Goal: Transaction & Acquisition: Purchase product/service

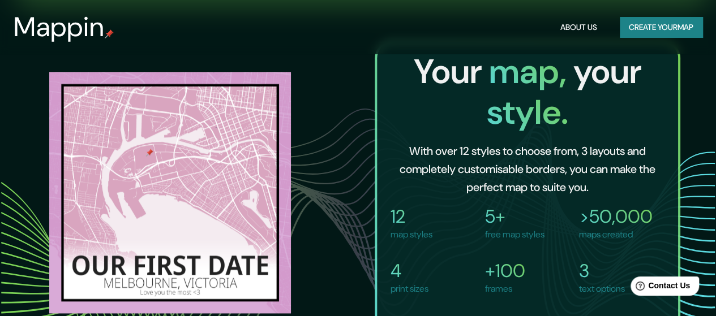
click at [674, 22] on button "Create your map" at bounding box center [661, 27] width 83 height 21
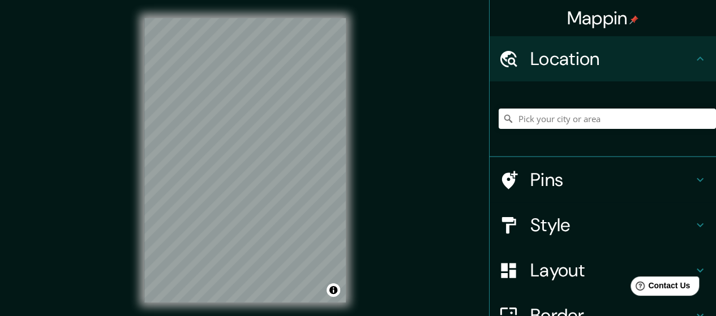
click at [356, 145] on div "© Mapbox © OpenStreetMap Improve this map" at bounding box center [245, 160] width 238 height 321
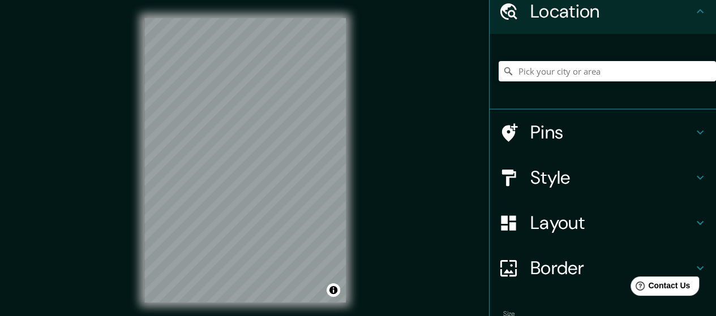
scroll to position [113, 0]
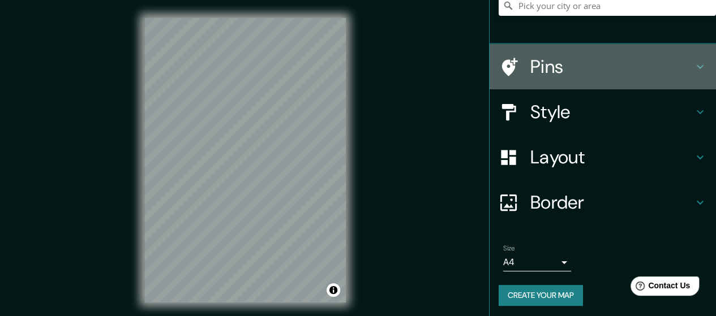
click at [682, 67] on h4 "Pins" at bounding box center [611, 66] width 163 height 23
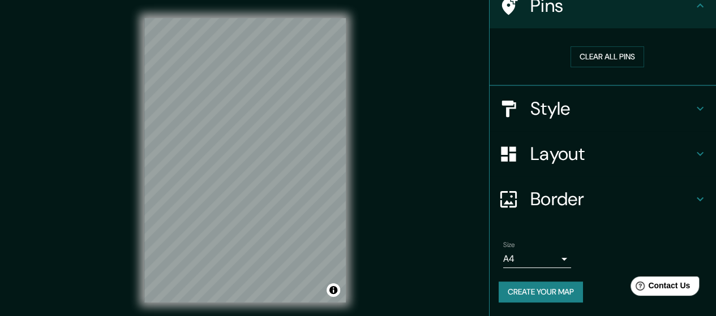
scroll to position [83, 0]
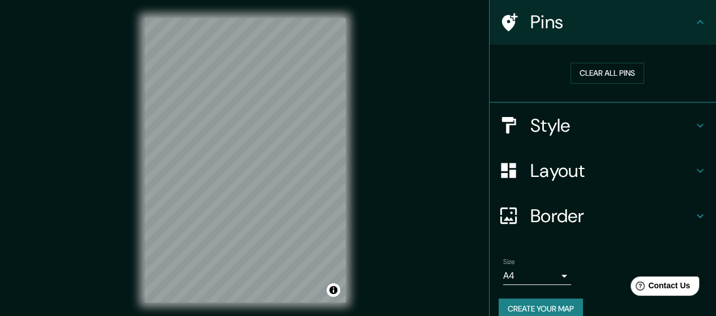
click at [693, 25] on icon at bounding box center [700, 22] width 14 height 14
click at [683, 214] on h4 "Border" at bounding box center [611, 216] width 163 height 23
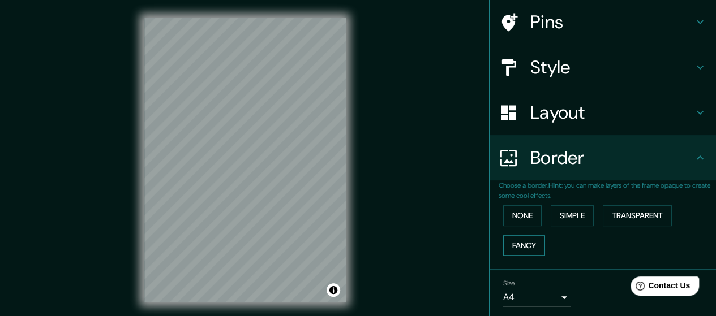
click at [515, 239] on button "Fancy" at bounding box center [524, 245] width 42 height 21
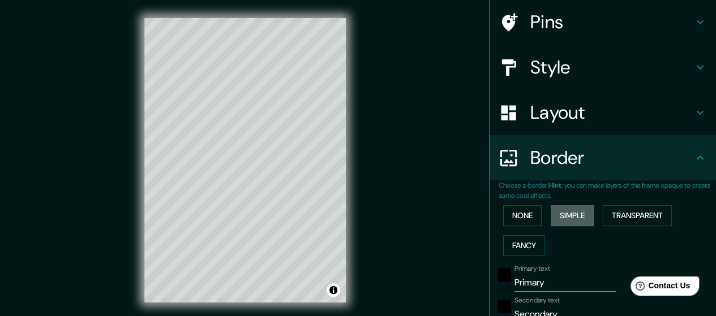
click at [558, 210] on button "Simple" at bounding box center [572, 215] width 43 height 21
click at [510, 210] on button "None" at bounding box center [522, 215] width 38 height 21
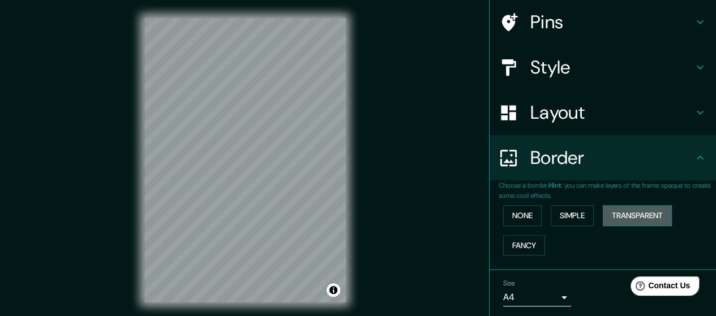
click at [612, 210] on button "Transparent" at bounding box center [637, 215] width 69 height 21
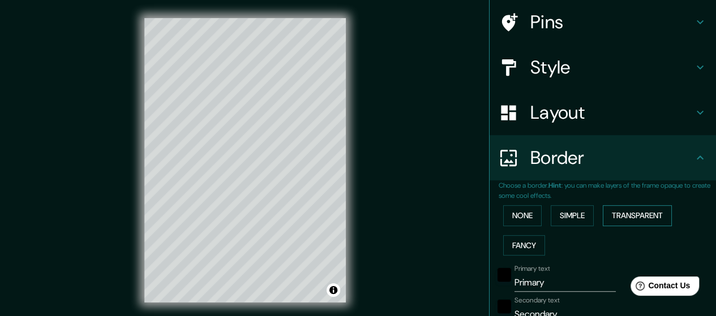
click at [612, 210] on button "Transparent" at bounding box center [637, 215] width 69 height 21
type input "171"
type input "28"
click at [513, 238] on button "Fancy" at bounding box center [524, 245] width 42 height 21
click at [513, 218] on button "None" at bounding box center [522, 215] width 38 height 21
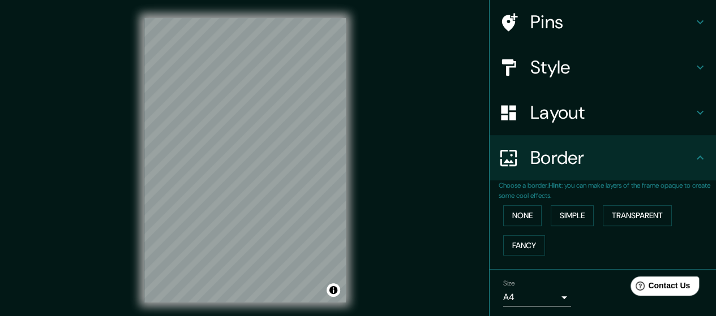
click at [693, 161] on icon at bounding box center [700, 158] width 14 height 14
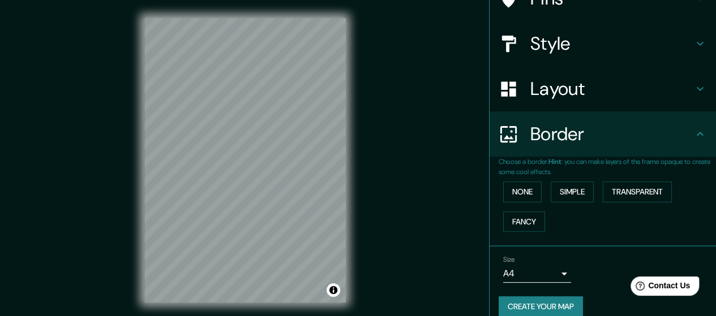
scroll to position [120, 0]
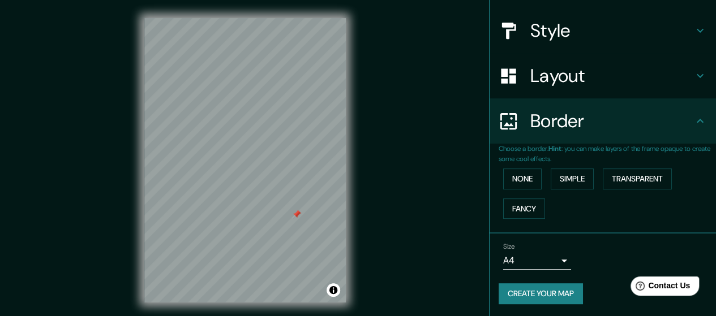
click at [300, 218] on div at bounding box center [296, 214] width 9 height 9
click at [330, 207] on div at bounding box center [326, 207] width 9 height 9
click at [367, 211] on div "Mappin Location Pins Style Layout Border Choose a border. Hint : you can make l…" at bounding box center [358, 169] width 716 height 339
drag, startPoint x: 349, startPoint y: 220, endPoint x: 326, endPoint y: 210, distance: 24.3
click at [326, 210] on div at bounding box center [325, 207] width 9 height 9
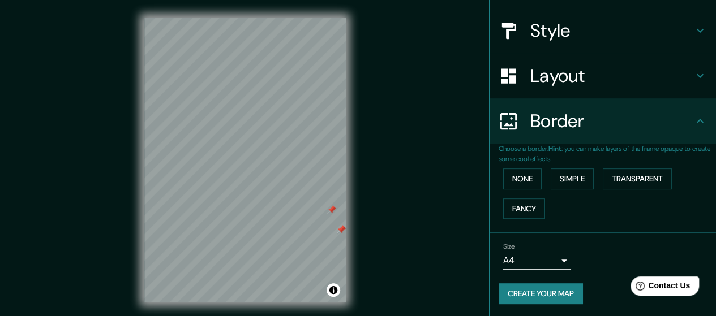
click at [331, 211] on div at bounding box center [331, 209] width 9 height 9
click at [341, 230] on div at bounding box center [341, 229] width 9 height 9
click at [340, 229] on div at bounding box center [341, 229] width 9 height 9
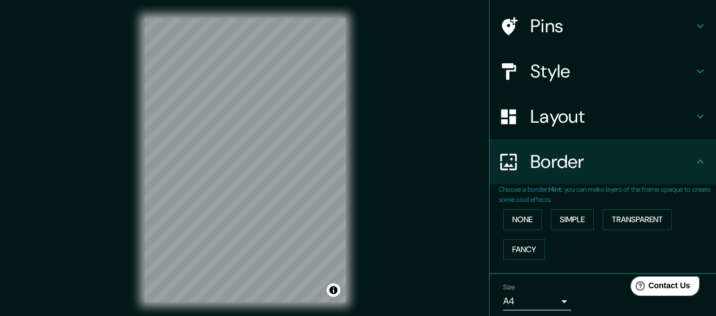
scroll to position [63, 0]
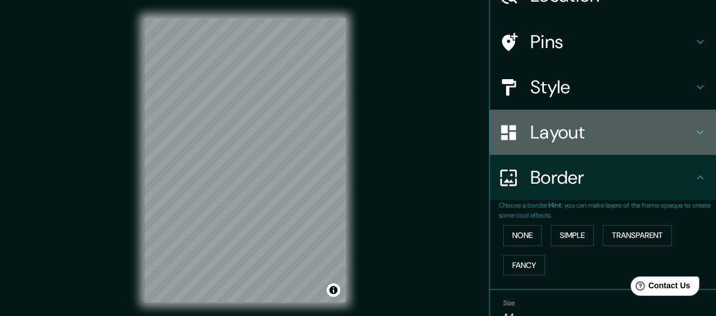
click at [681, 126] on h4 "Layout" at bounding box center [611, 132] width 163 height 23
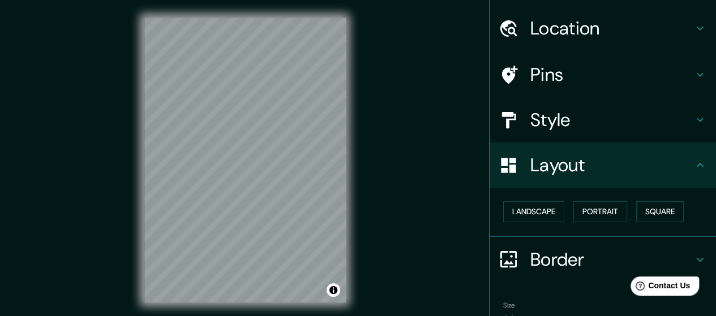
scroll to position [0, 0]
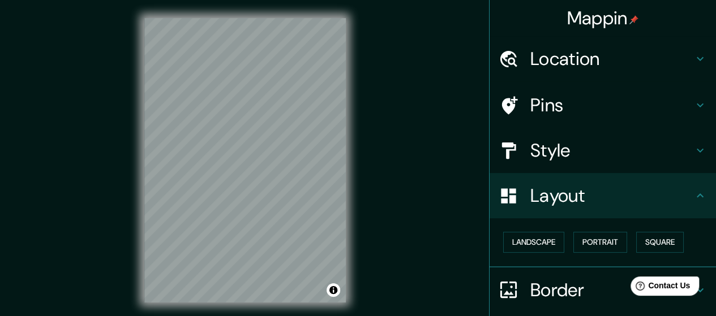
click at [693, 194] on icon at bounding box center [700, 196] width 14 height 14
click at [693, 156] on icon at bounding box center [700, 151] width 14 height 14
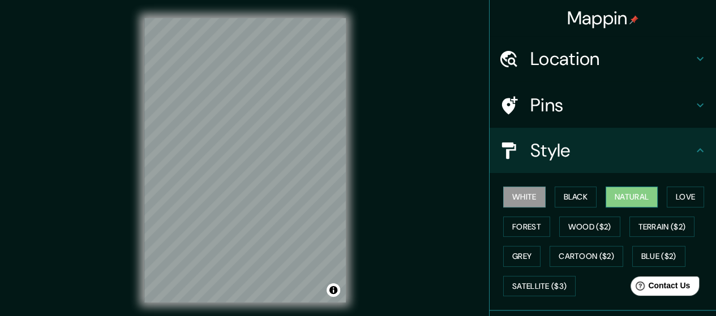
click at [631, 195] on button "Natural" at bounding box center [631, 197] width 52 height 21
click at [677, 197] on button "Love" at bounding box center [685, 197] width 37 height 21
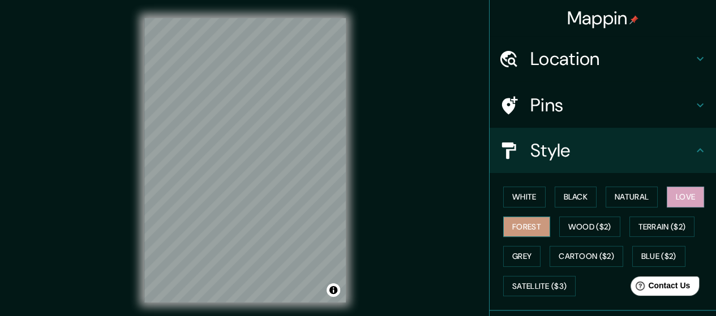
click at [527, 223] on button "Forest" at bounding box center [526, 227] width 47 height 21
click at [521, 197] on button "White" at bounding box center [524, 197] width 42 height 21
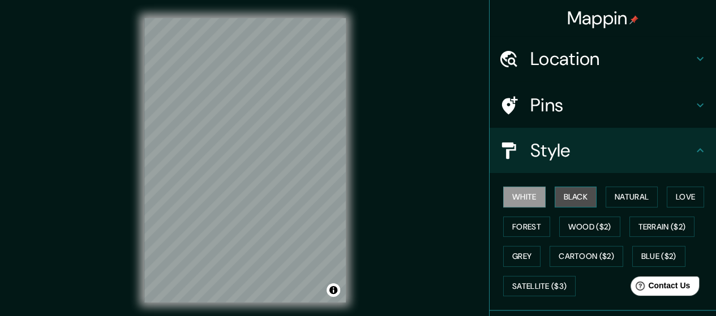
click at [567, 195] on button "Black" at bounding box center [576, 197] width 42 height 21
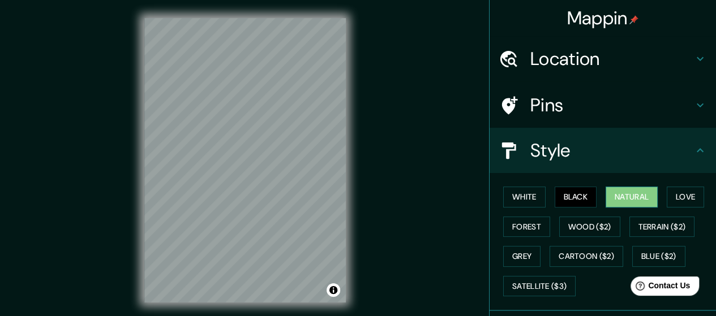
click at [605, 196] on button "Natural" at bounding box center [631, 197] width 52 height 21
click at [698, 195] on button "Love" at bounding box center [685, 197] width 37 height 21
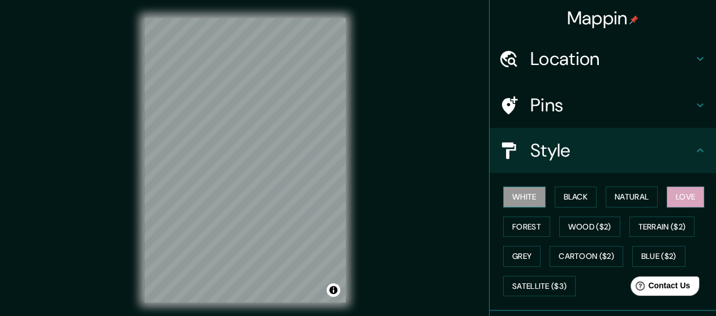
click at [520, 199] on button "White" at bounding box center [524, 197] width 42 height 21
click at [693, 153] on icon at bounding box center [700, 151] width 14 height 14
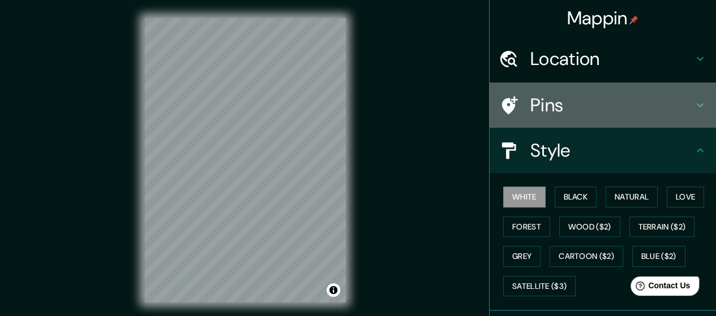
click at [678, 102] on h4 "Pins" at bounding box center [611, 105] width 163 height 23
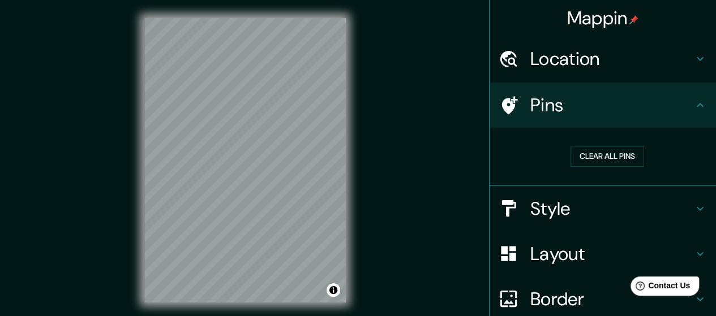
click at [681, 101] on h4 "Pins" at bounding box center [611, 105] width 163 height 23
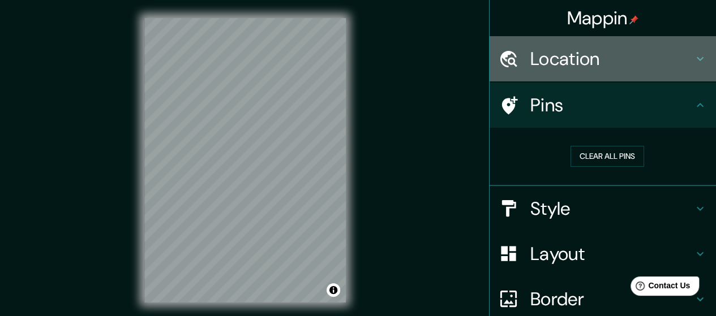
click at [693, 66] on div "Location" at bounding box center [602, 58] width 226 height 45
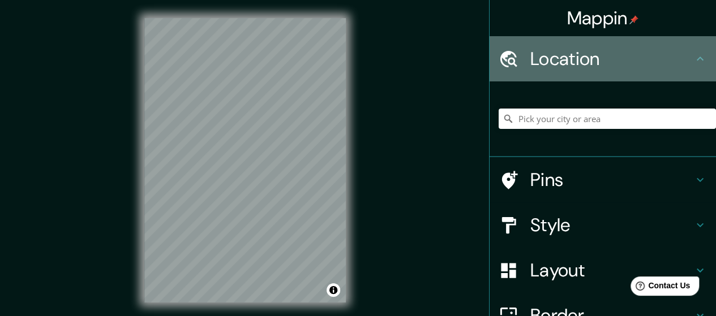
click at [693, 63] on icon at bounding box center [700, 59] width 14 height 14
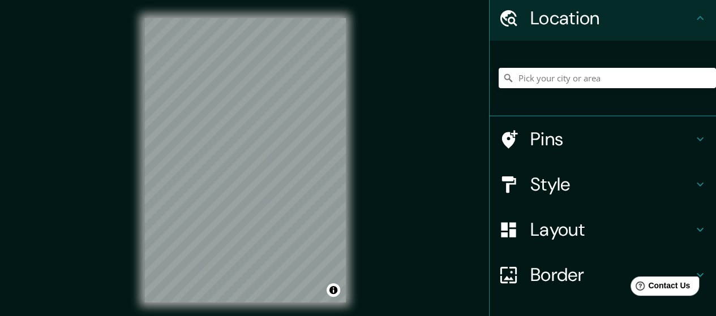
scroll to position [113, 0]
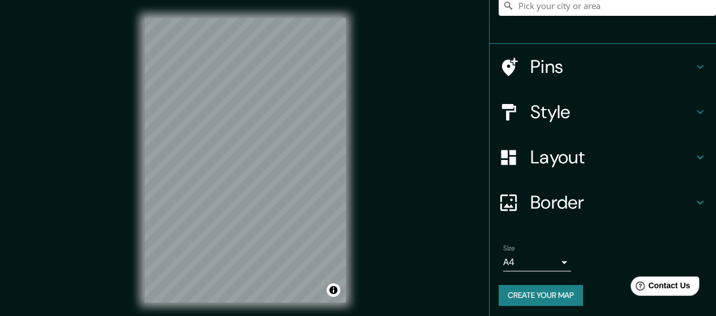
click at [693, 162] on icon at bounding box center [700, 158] width 14 height 14
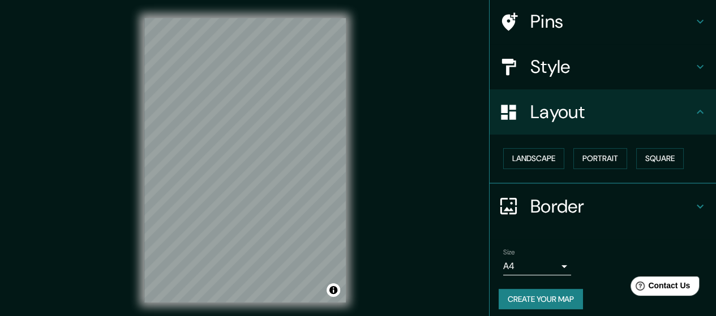
scroll to position [89, 0]
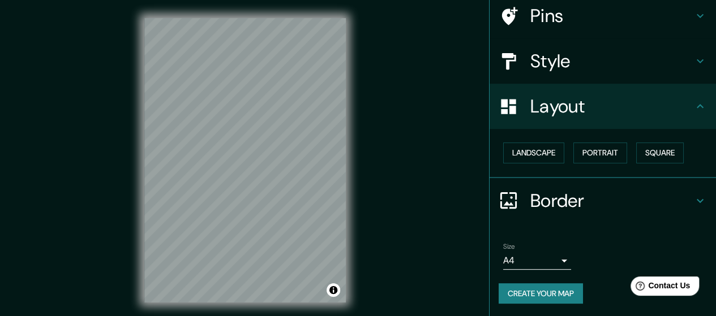
click at [516, 291] on button "Create your map" at bounding box center [541, 293] width 84 height 21
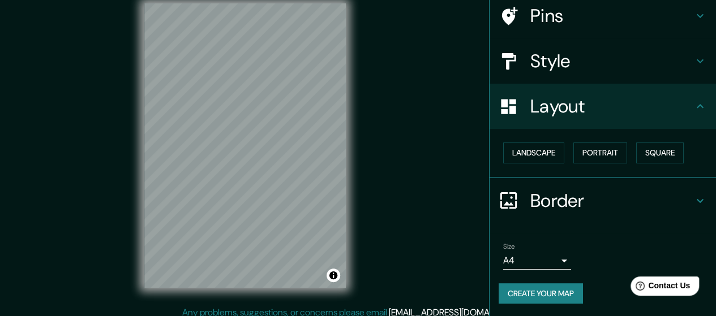
scroll to position [23, 0]
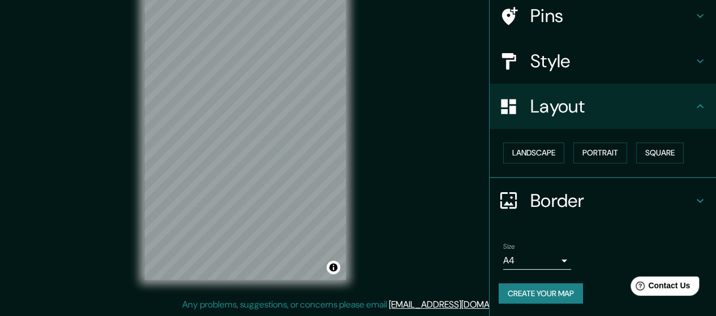
click at [693, 106] on icon at bounding box center [700, 107] width 14 height 14
click at [697, 195] on icon at bounding box center [700, 201] width 14 height 14
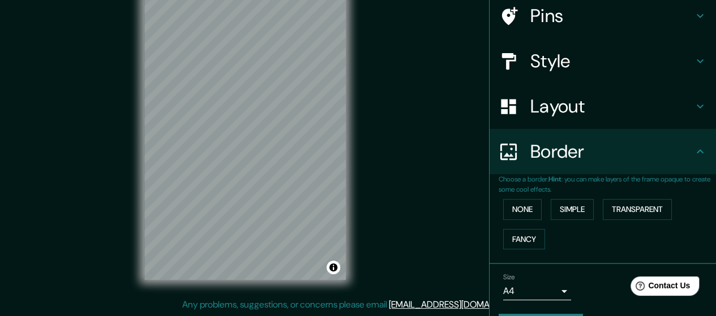
click at [694, 161] on div "Border" at bounding box center [602, 151] width 226 height 45
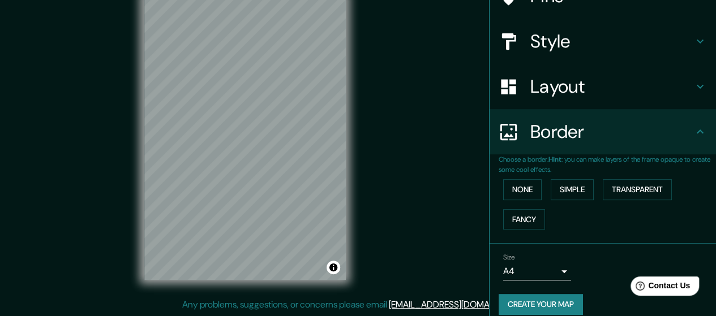
scroll to position [120, 0]
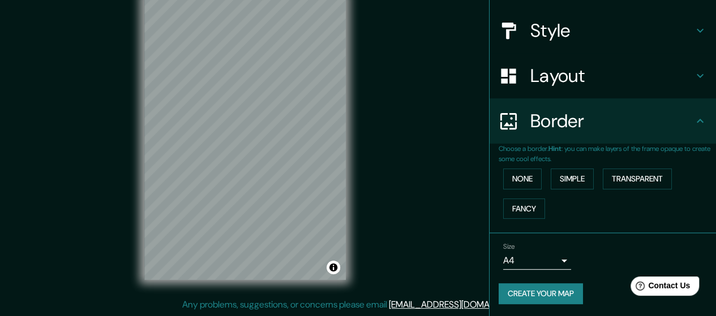
click at [557, 262] on body "Mappin Location Pins Style Layout Border Choose a border. Hint : you can make l…" at bounding box center [358, 135] width 716 height 316
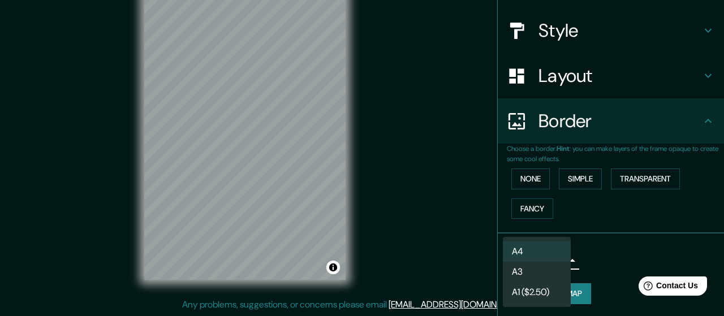
click at [560, 253] on li "A4" at bounding box center [537, 252] width 68 height 20
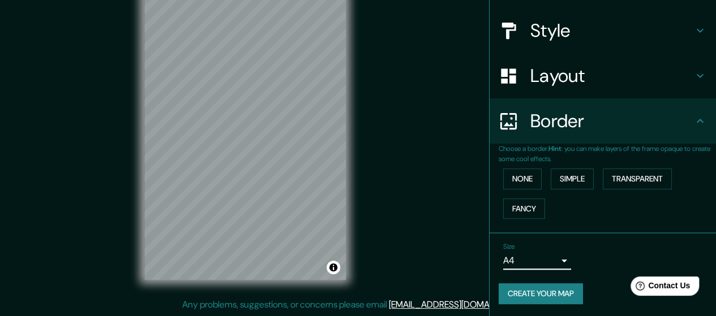
click at [537, 290] on button "Create your map" at bounding box center [541, 293] width 84 height 21
click at [537, 289] on button "Create your map" at bounding box center [541, 293] width 84 height 21
click at [538, 289] on button "Create your map" at bounding box center [541, 293] width 84 height 21
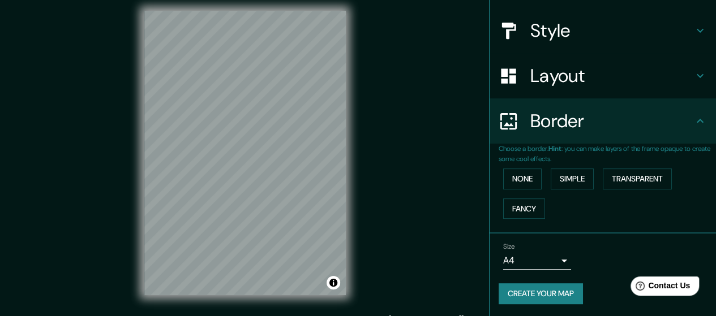
scroll to position [0, 0]
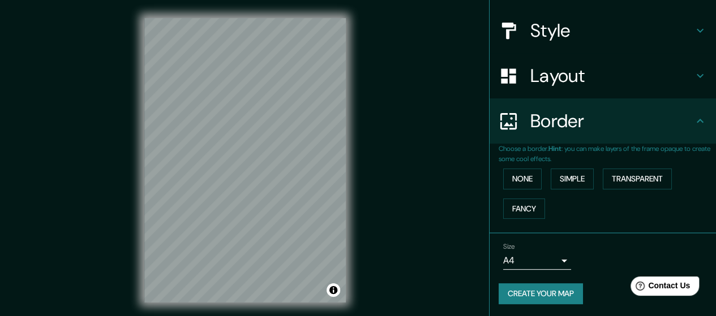
click at [539, 288] on button "Create your map" at bounding box center [541, 293] width 84 height 21
click at [522, 178] on button "None" at bounding box center [522, 179] width 38 height 21
click at [517, 178] on button "None" at bounding box center [522, 179] width 38 height 21
click at [515, 178] on button "None" at bounding box center [522, 179] width 38 height 21
click at [526, 289] on button "Create your map" at bounding box center [541, 293] width 84 height 21
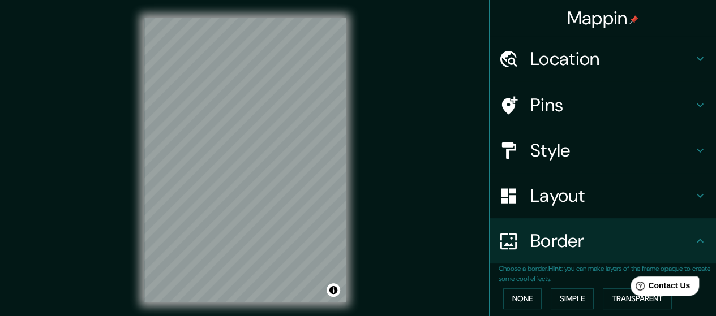
click at [600, 194] on h4 "Layout" at bounding box center [611, 195] width 163 height 23
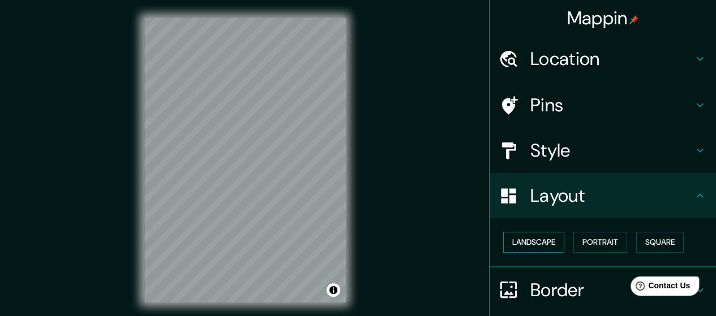
click at [540, 238] on button "Landscape" at bounding box center [533, 242] width 61 height 21
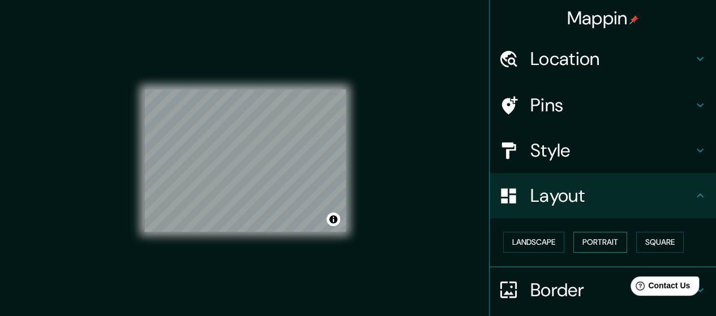
click at [601, 238] on button "Portrait" at bounding box center [600, 242] width 54 height 21
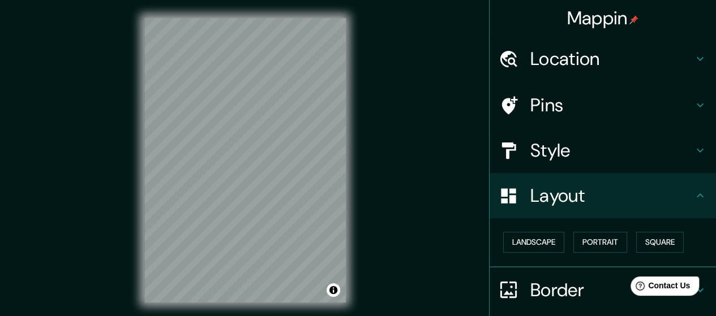
click at [693, 197] on icon at bounding box center [700, 196] width 14 height 14
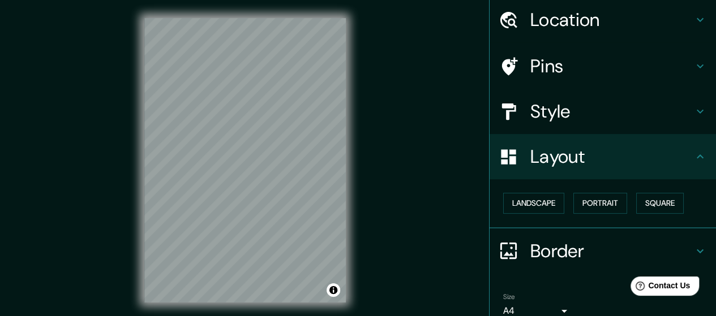
scroll to position [89, 0]
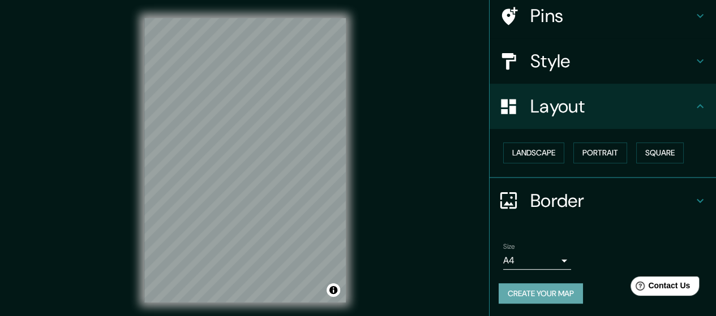
click at [554, 289] on button "Create your map" at bounding box center [541, 293] width 84 height 21
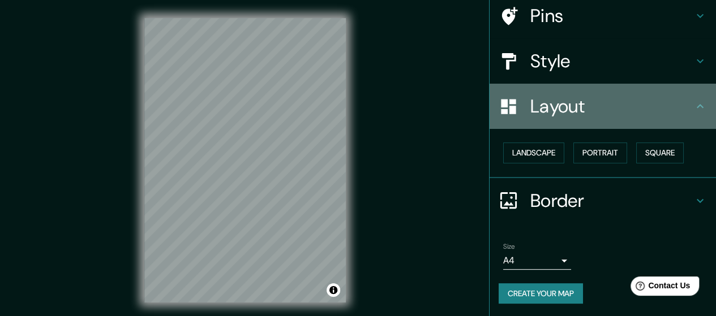
click at [693, 107] on icon at bounding box center [700, 107] width 14 height 14
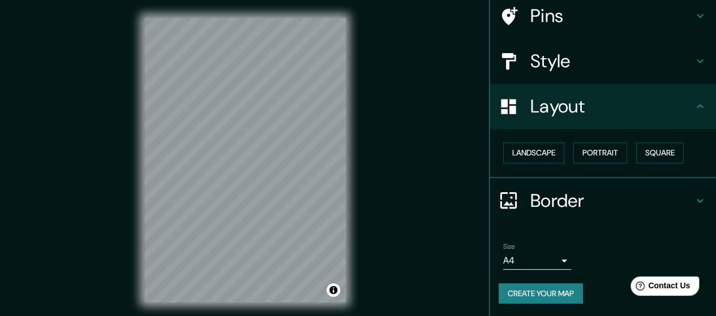
click at [517, 295] on button "Create your map" at bounding box center [541, 293] width 84 height 21
click at [681, 195] on h4 "Border" at bounding box center [611, 201] width 163 height 23
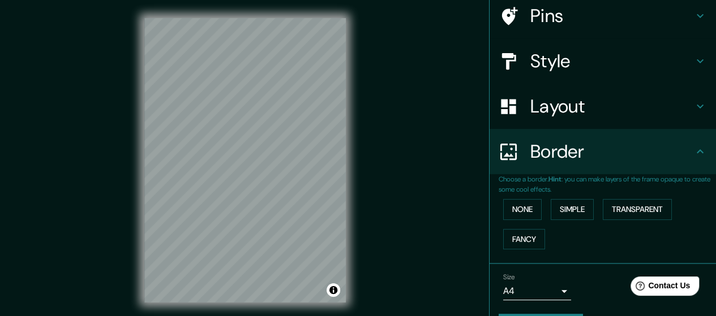
click at [693, 154] on icon at bounding box center [700, 152] width 14 height 14
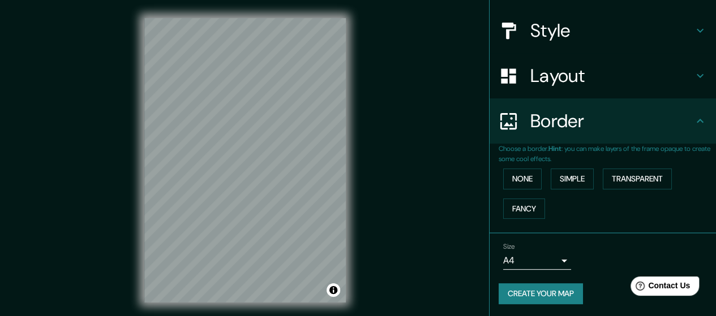
scroll to position [23, 0]
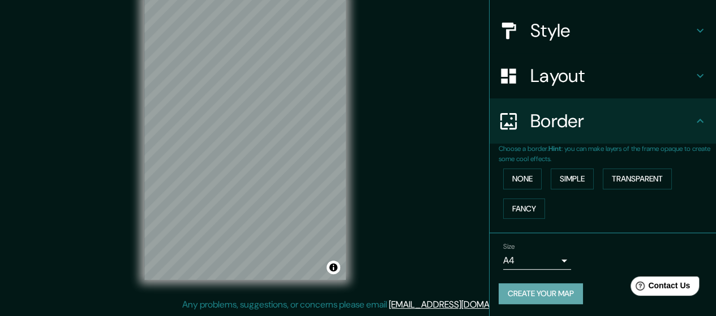
click at [541, 293] on button "Create your map" at bounding box center [541, 293] width 84 height 21
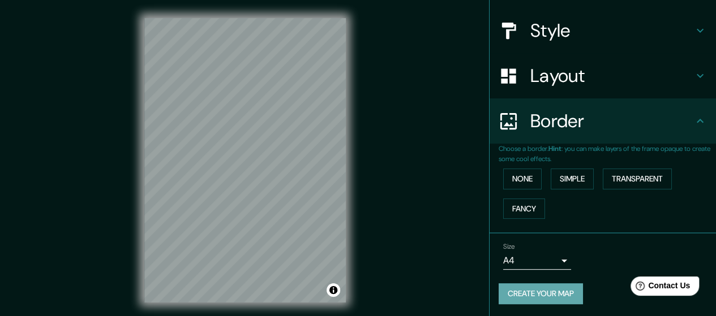
click at [535, 297] on button "Create your map" at bounding box center [541, 293] width 84 height 21
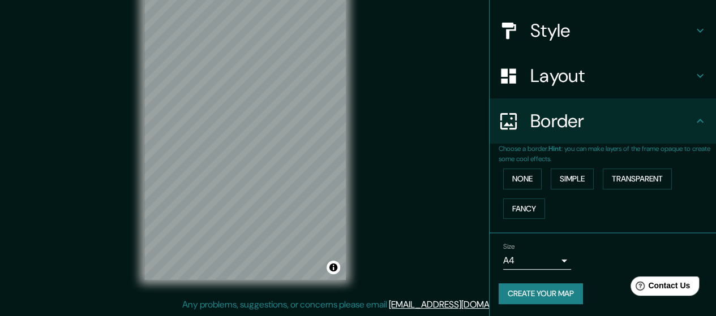
click at [558, 260] on body "Mappin Location Pins Style Layout Border Choose a border. Hint : you can make l…" at bounding box center [358, 135] width 716 height 316
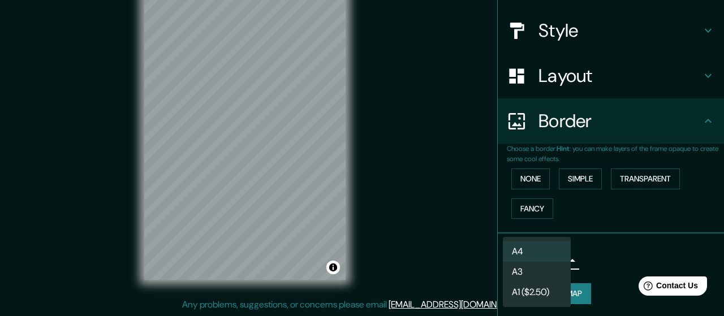
click at [545, 269] on li "A3" at bounding box center [537, 272] width 68 height 20
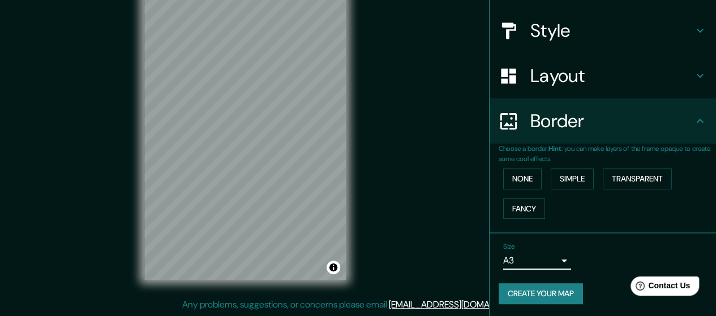
click at [561, 293] on button "Create your map" at bounding box center [541, 293] width 84 height 21
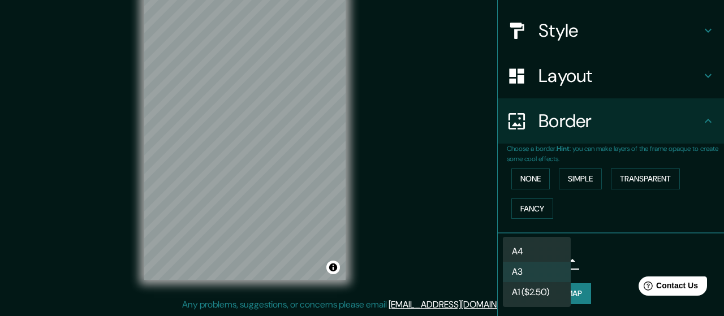
click at [558, 263] on body "Mappin Location Pins Style Layout Border Choose a border. Hint : you can make l…" at bounding box center [362, 135] width 724 height 316
click at [555, 248] on li "A4" at bounding box center [537, 252] width 68 height 20
type input "single"
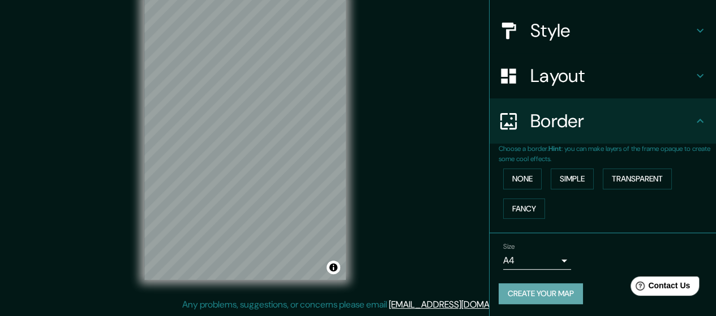
click at [531, 295] on button "Create your map" at bounding box center [541, 293] width 84 height 21
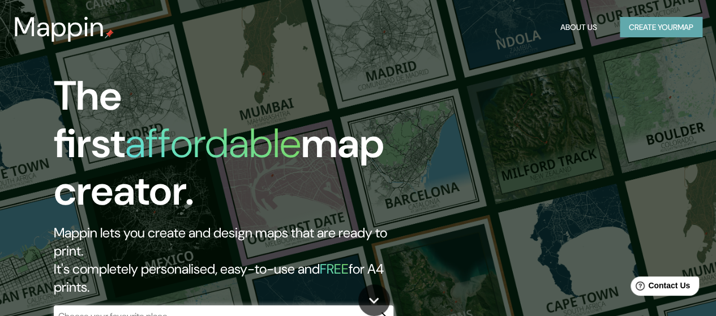
click at [675, 30] on button "Create your map" at bounding box center [661, 27] width 83 height 21
